Goal: Task Accomplishment & Management: Manage account settings

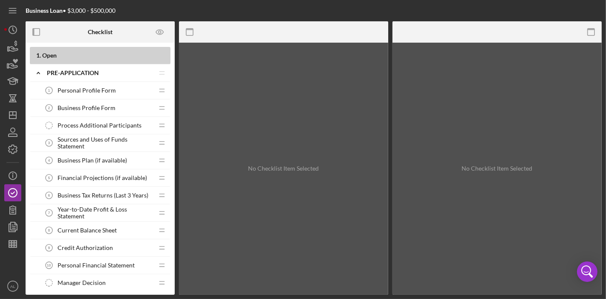
click at [24, 85] on nav "Icon/Menu Icon/Dashboard Dashboard Clients Product Templates Icon/Info Overview…" at bounding box center [14, 147] width 21 height 295
click at [12, 121] on icon "Icon/Dashboard" at bounding box center [12, 114] width 21 height 21
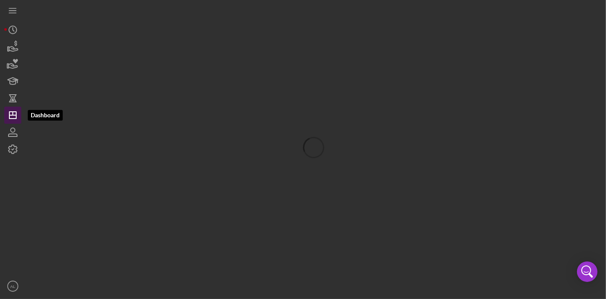
click at [12, 121] on icon "Icon/Dashboard" at bounding box center [12, 114] width 21 height 21
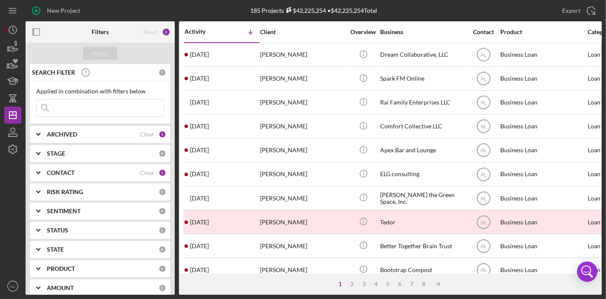
click at [65, 175] on b "CONTACT" at bounding box center [61, 172] width 28 height 7
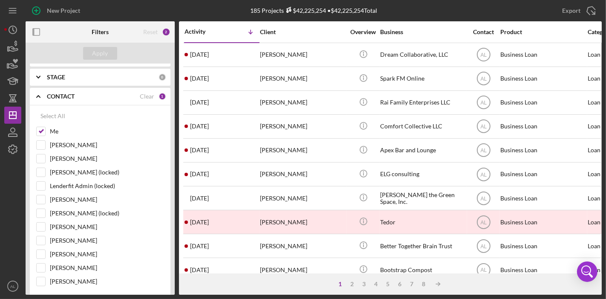
scroll to position [80, 0]
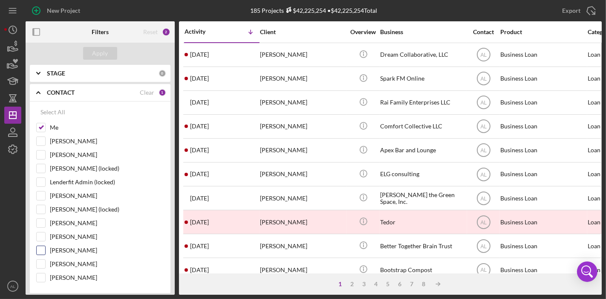
click at [43, 246] on input "[PERSON_NAME]" at bounding box center [41, 250] width 9 height 9
checkbox input "true"
click at [104, 52] on div "Apply" at bounding box center [101, 53] width 16 height 13
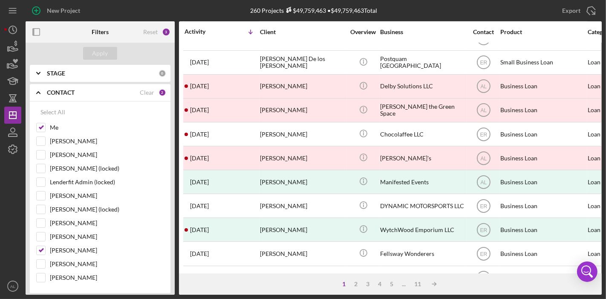
scroll to position [307, 0]
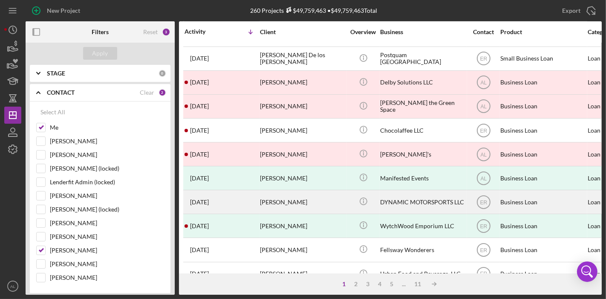
click at [426, 201] on div "DYNAMIC MOTORSPORTS LLC" at bounding box center [422, 202] width 85 height 23
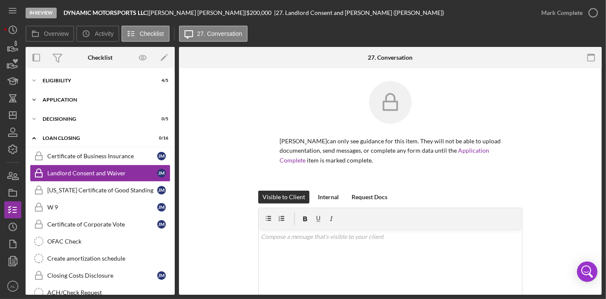
drag, startPoint x: 174, startPoint y: 134, endPoint x: 166, endPoint y: 98, distance: 37.0
click at [166, 98] on div "Icon/Expander Eligibility 4 / 5 Icon/Expander Application 14 / 27 Icon/Expander…" at bounding box center [100, 181] width 149 height 226
click at [95, 84] on div "Icon/Expander Eligibility 4 / 5" at bounding box center [100, 80] width 149 height 17
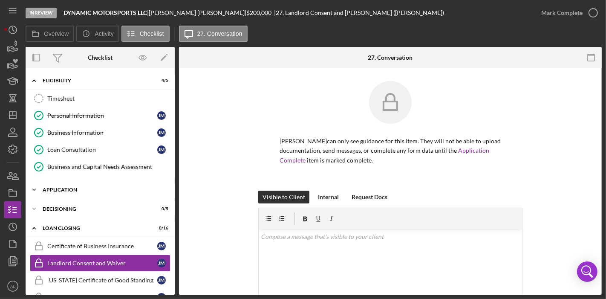
click at [78, 188] on div "Application" at bounding box center [103, 189] width 121 height 5
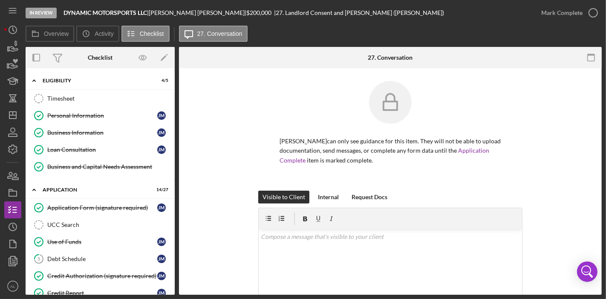
drag, startPoint x: 176, startPoint y: 91, endPoint x: 176, endPoint y: 104, distance: 13.2
click at [176, 104] on div "Overview Internal Workflow Stage In Review Icon/Dropdown Arrow Archive (can una…" at bounding box center [314, 171] width 576 height 248
drag, startPoint x: 171, startPoint y: 105, endPoint x: 178, endPoint y: 124, distance: 19.8
click at [178, 124] on div "Overview Internal Workflow Stage In Review Icon/Dropdown Arrow Archive (can una…" at bounding box center [314, 171] width 576 height 248
drag, startPoint x: 171, startPoint y: 115, endPoint x: 176, endPoint y: 127, distance: 13.2
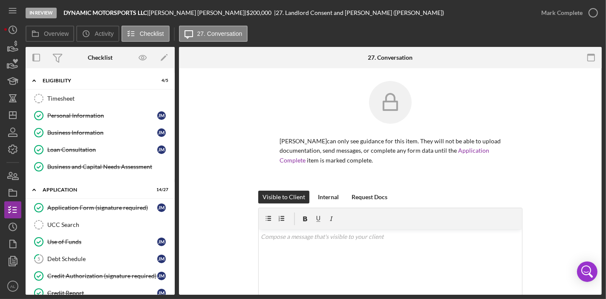
click at [176, 127] on div "Overview Internal Workflow Stage In Review Icon/Dropdown Arrow Archive (can una…" at bounding box center [314, 171] width 576 height 248
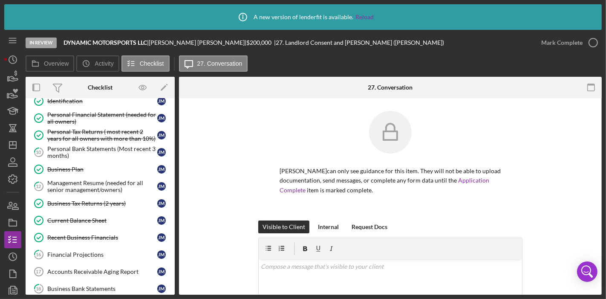
scroll to position [236, 0]
